Goal: Use online tool/utility

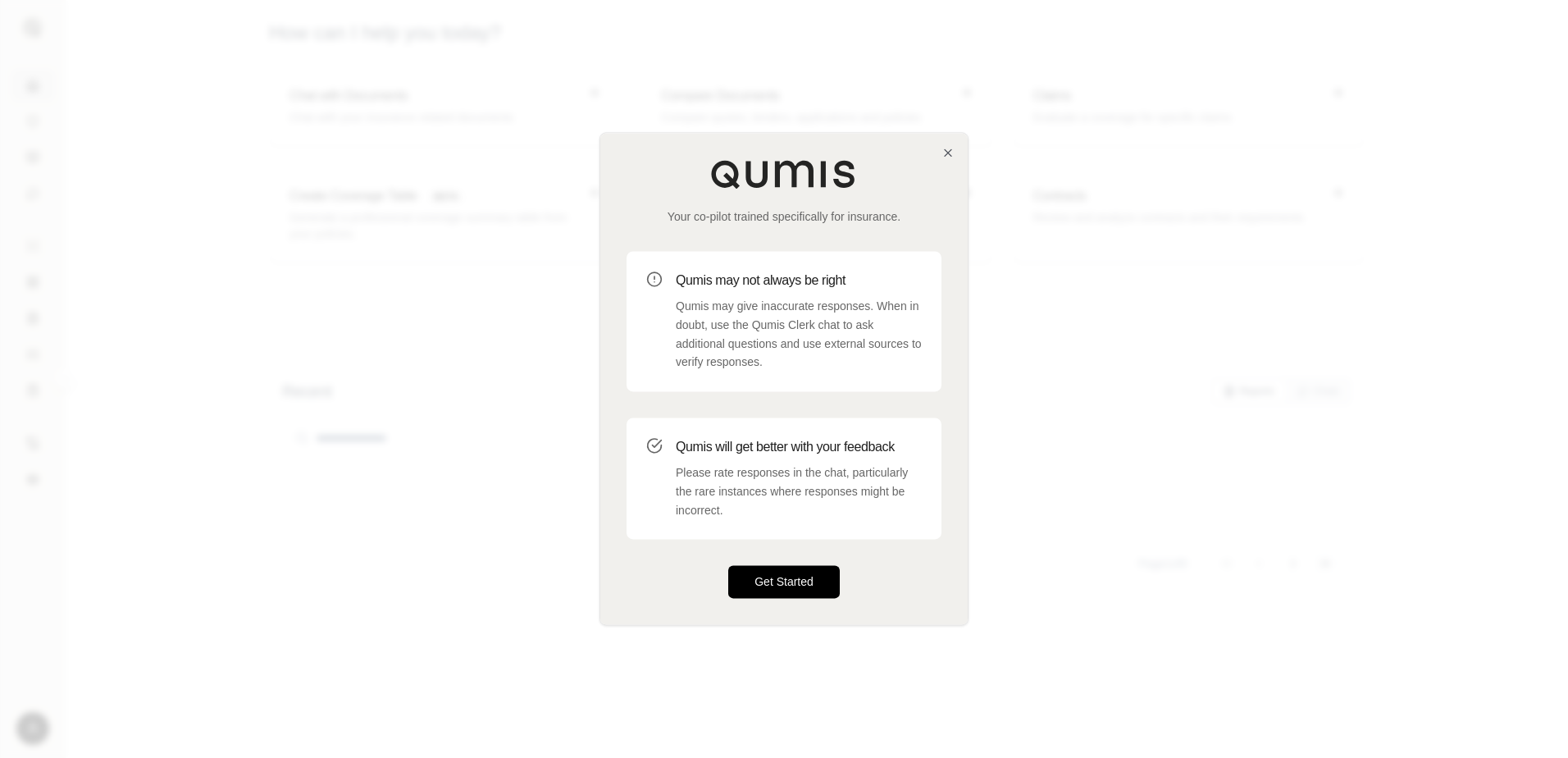
click at [805, 579] on button "Get Started" at bounding box center [784, 582] width 112 height 33
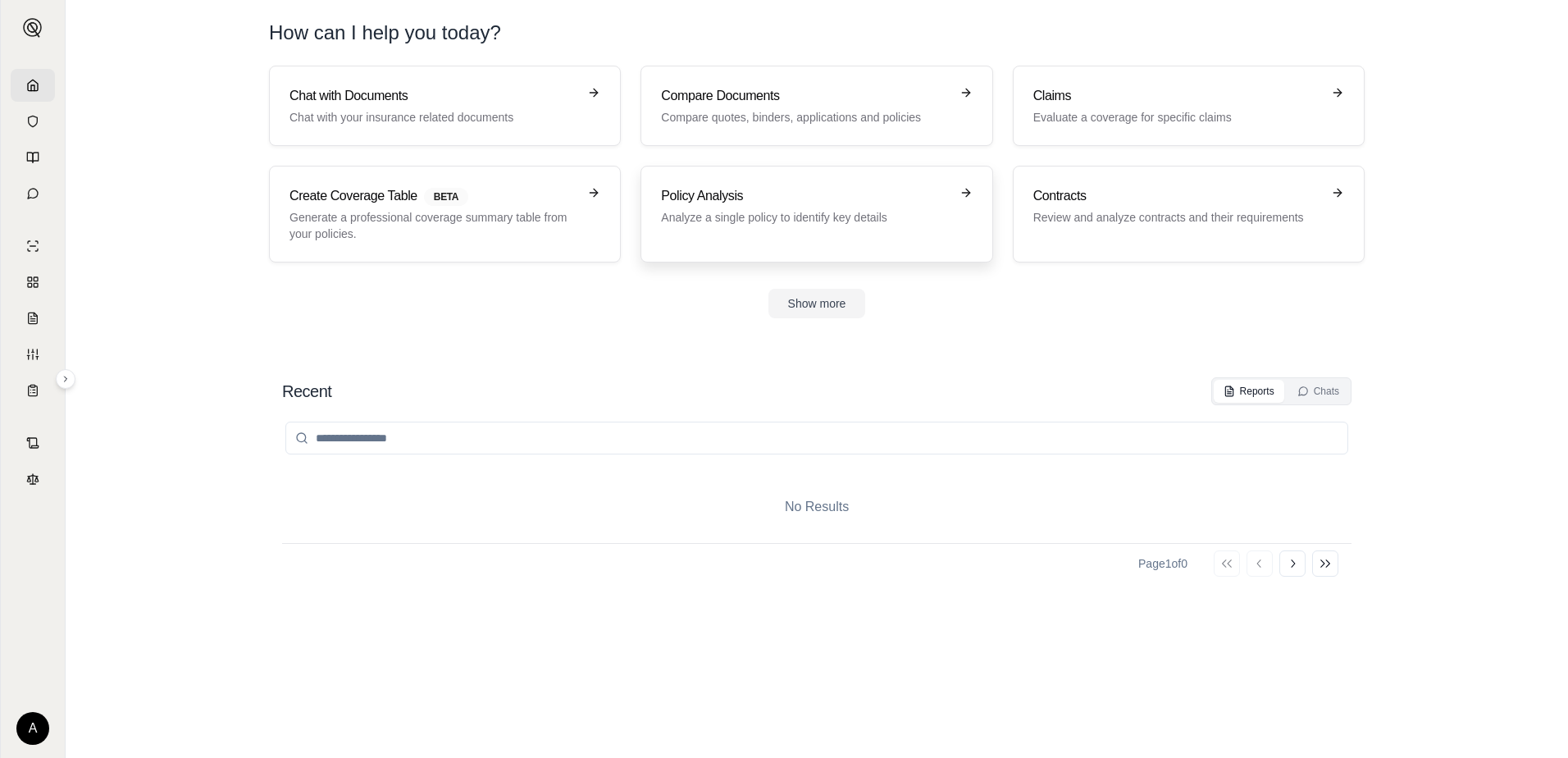
click at [782, 219] on p "Analyze a single policy to identify key details" at bounding box center [805, 218] width 288 height 16
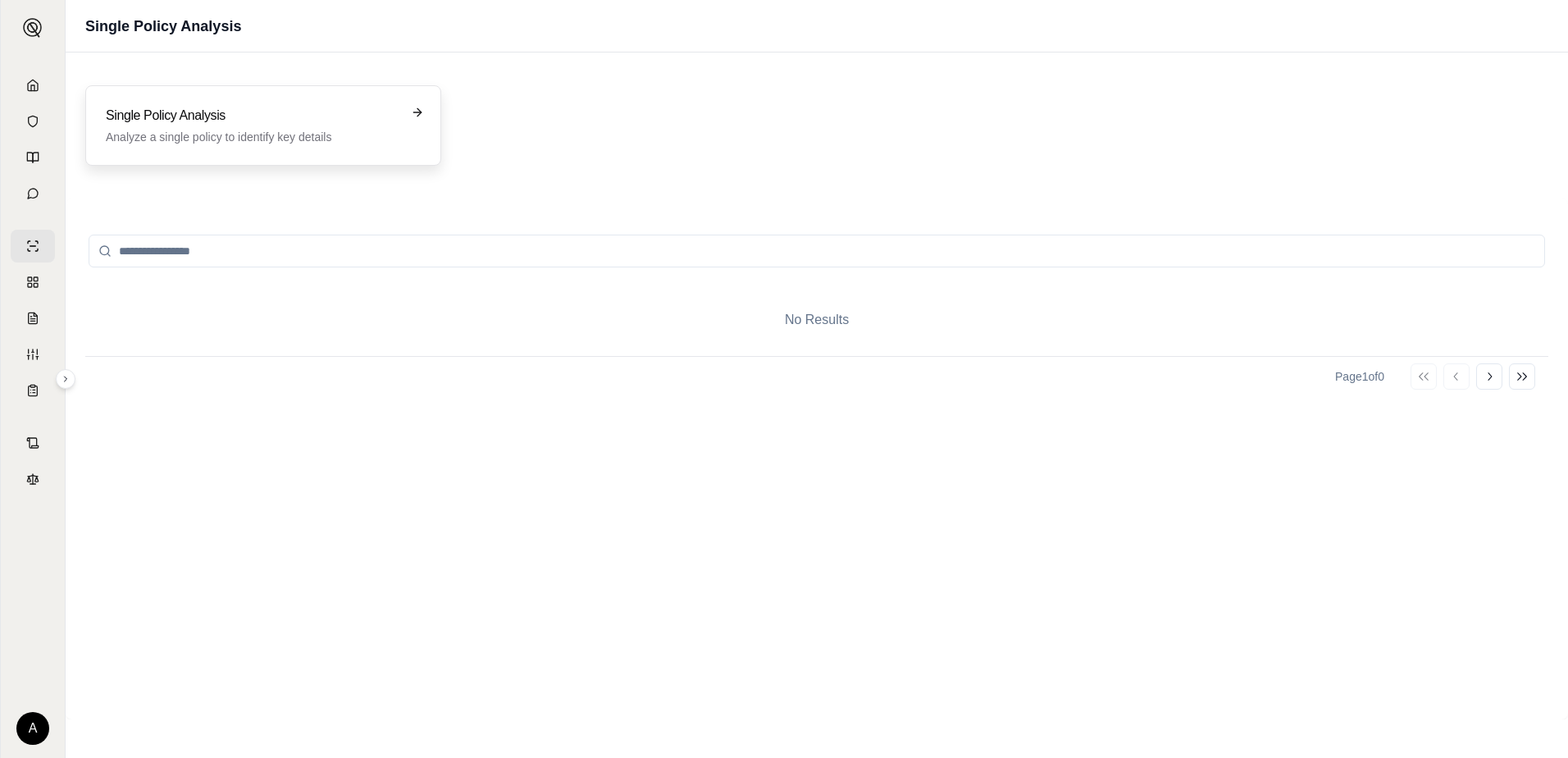
click at [190, 132] on p "Analyze a single policy to identify key details" at bounding box center [252, 137] width 292 height 16
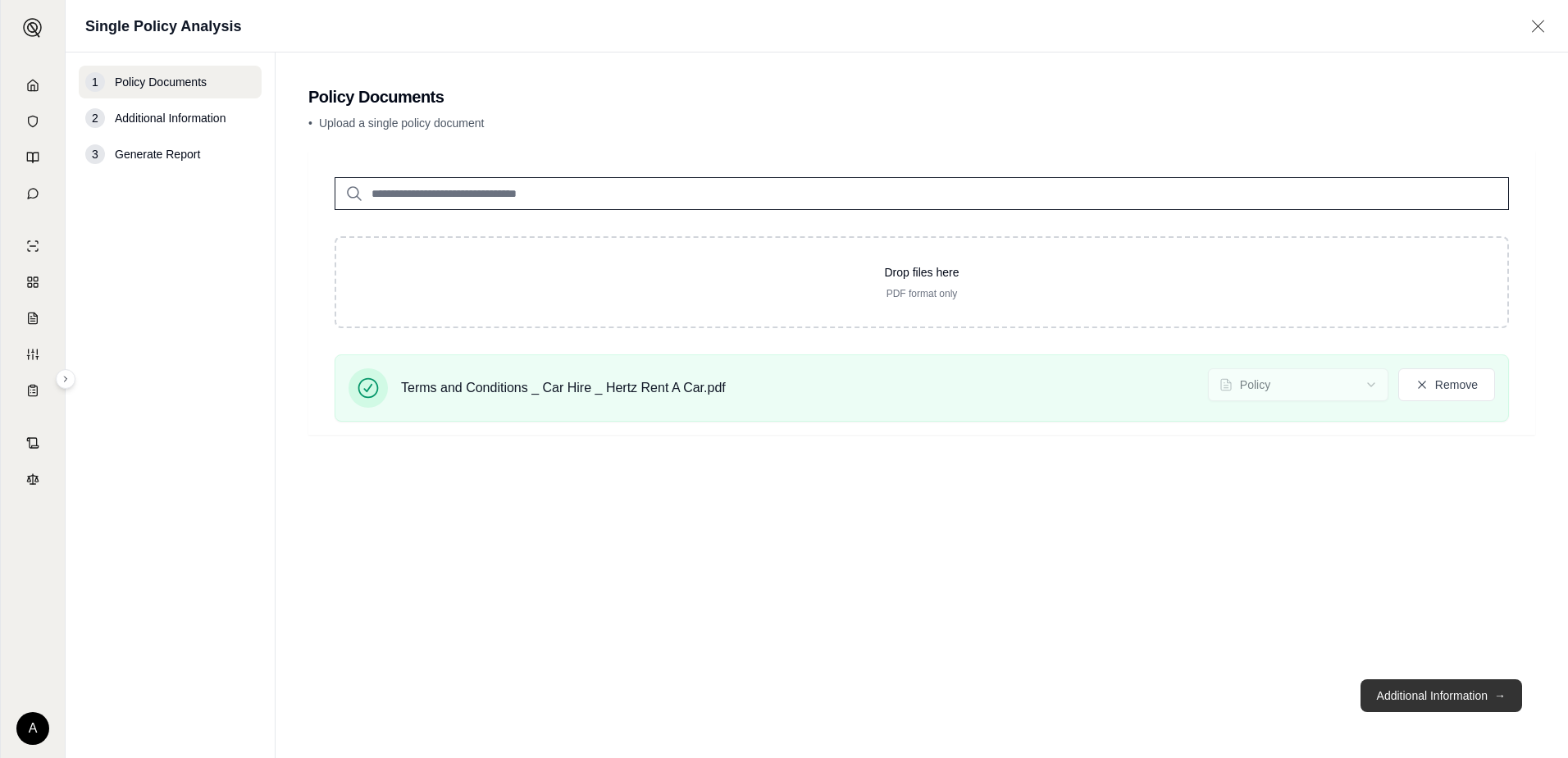
click at [1447, 697] on button "Additional Information →" at bounding box center [1442, 696] width 162 height 33
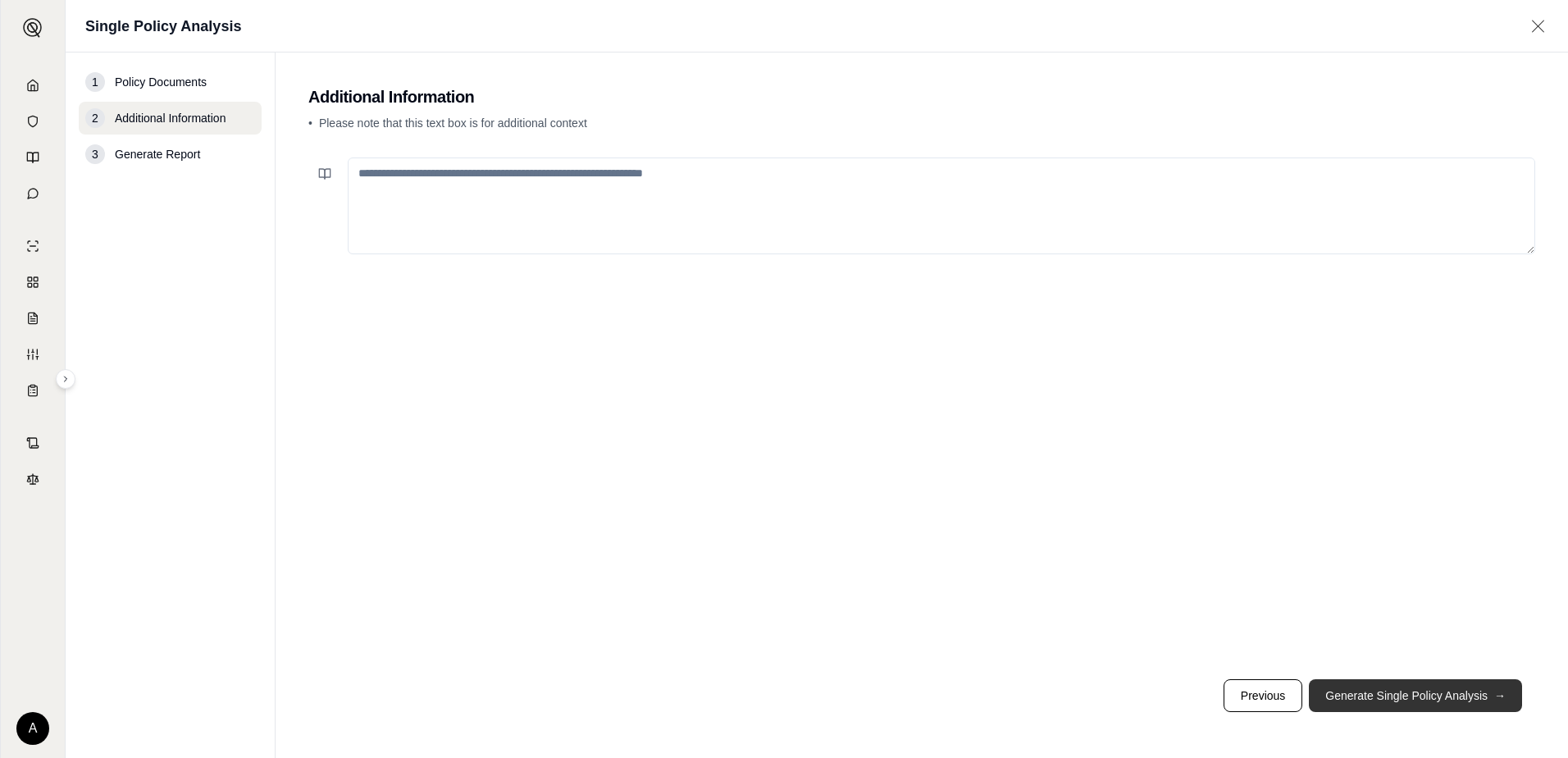
click at [1381, 692] on button "Generate Single Policy Analysis →" at bounding box center [1416, 696] width 213 height 33
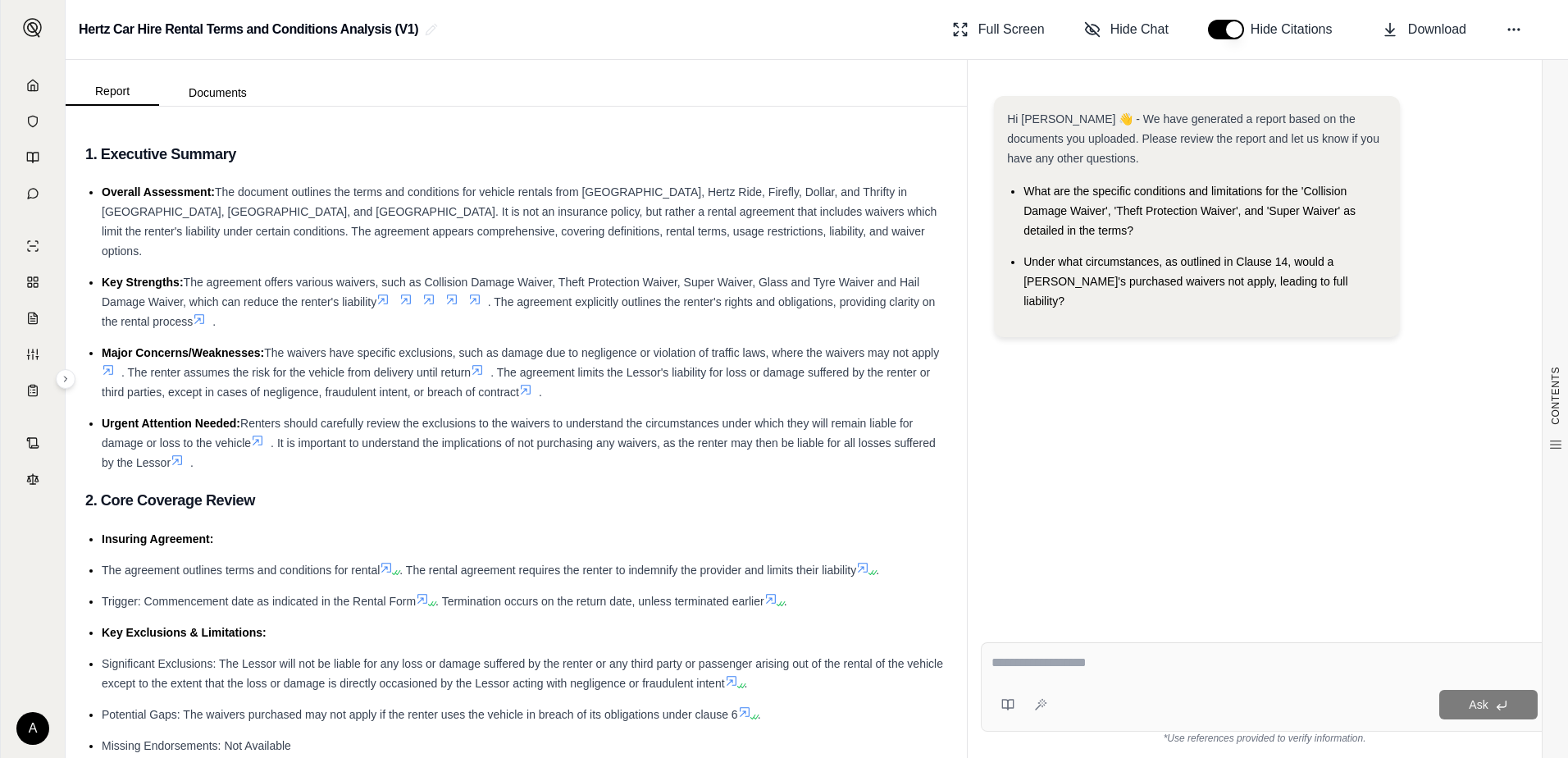
click at [1090, 681] on div "Ask" at bounding box center [1264, 687] width 567 height 90
type textarea "**********"
